Goal: Transaction & Acquisition: Download file/media

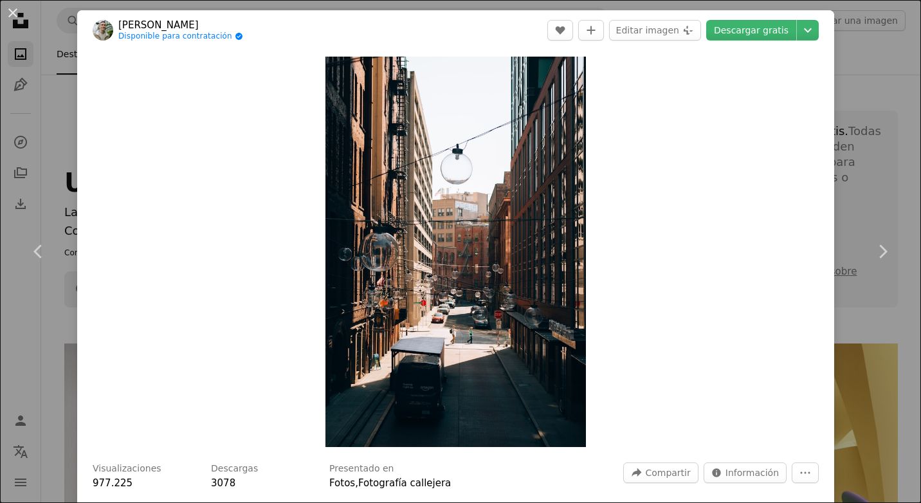
scroll to position [11643, 0]
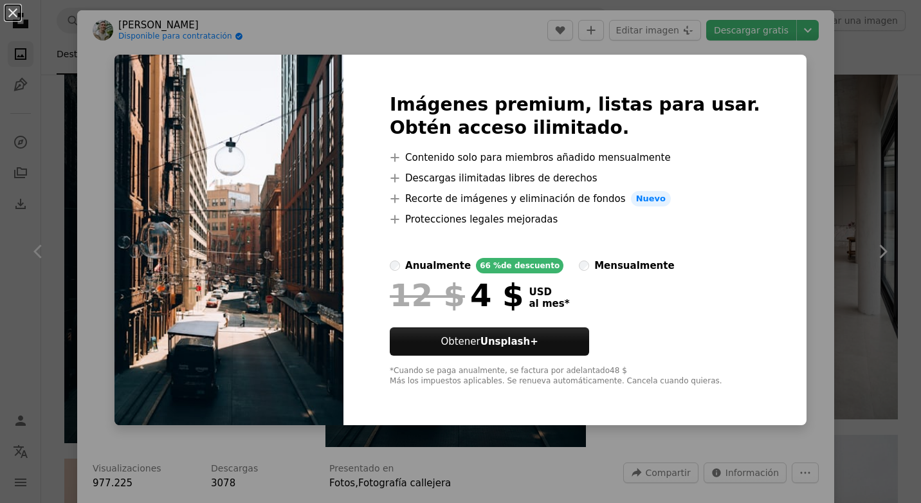
click at [791, 195] on div "An X shape Imágenes premium, listas para usar. Obtén acceso ilimitado. A plus s…" at bounding box center [460, 251] width 921 height 503
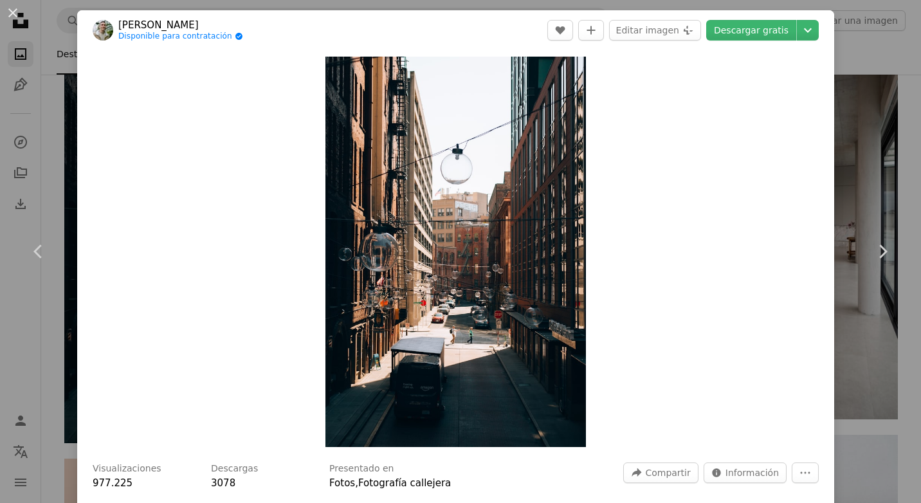
click at [837, 139] on div "An X shape Chevron left Chevron right [PERSON_NAME] Disponible para contratació…" at bounding box center [460, 251] width 921 height 503
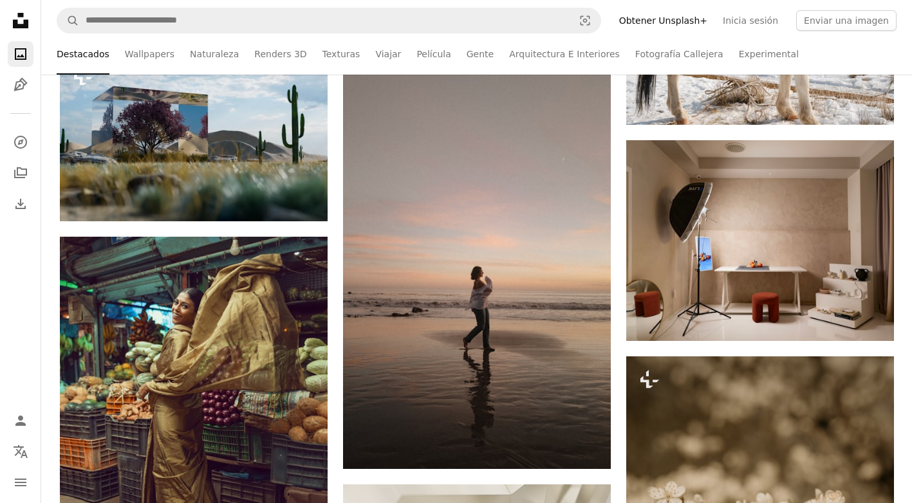
scroll to position [13187, 0]
